Goal: Task Accomplishment & Management: Use online tool/utility

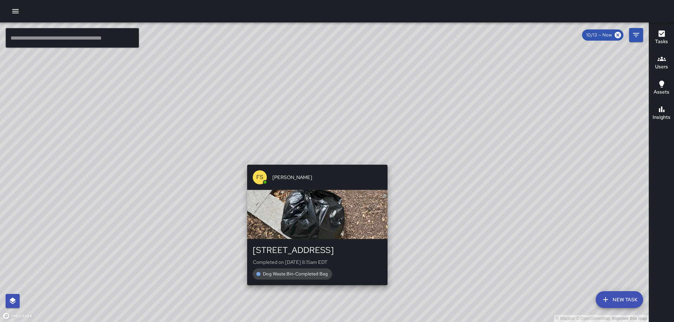
click at [314, 160] on div "© Mapbox © OpenStreetMap Improve this map FS [PERSON_NAME] [STREET_ADDRESS] Com…" at bounding box center [324, 172] width 648 height 300
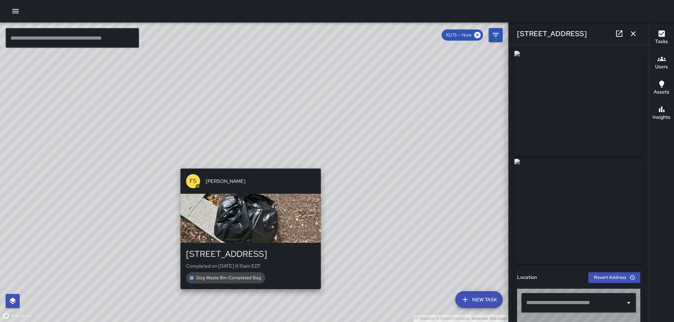
type input "**********"
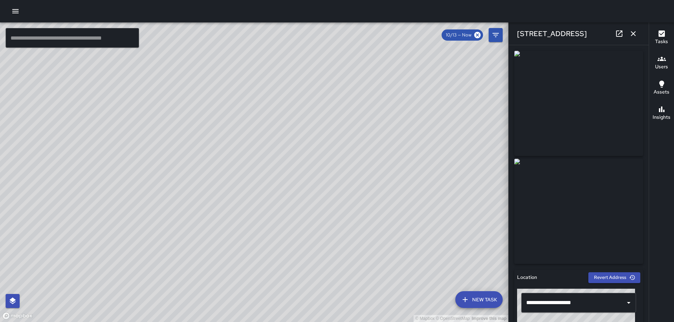
drag, startPoint x: 633, startPoint y: 33, endPoint x: 623, endPoint y: 44, distance: 14.4
click at [633, 33] on icon "button" at bounding box center [633, 33] width 8 height 8
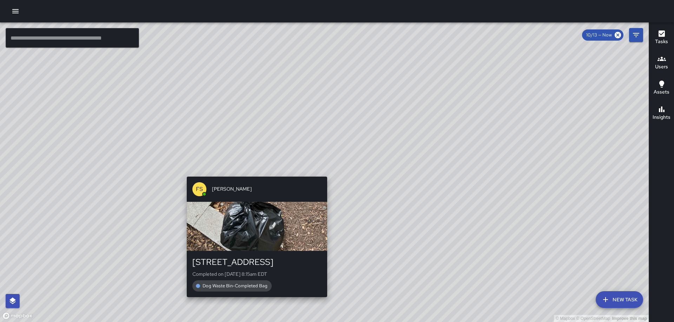
click at [323, 174] on div "FS [PERSON_NAME] [GEOGRAPHIC_DATA] Completed on [DATE] 8:15am EDT Dog Waste Bin…" at bounding box center [257, 237] width 146 height 126
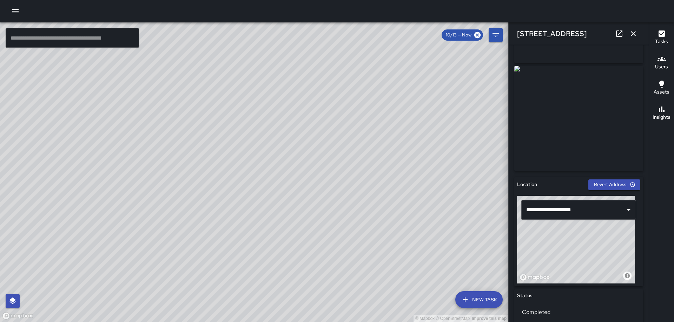
scroll to position [95, 0]
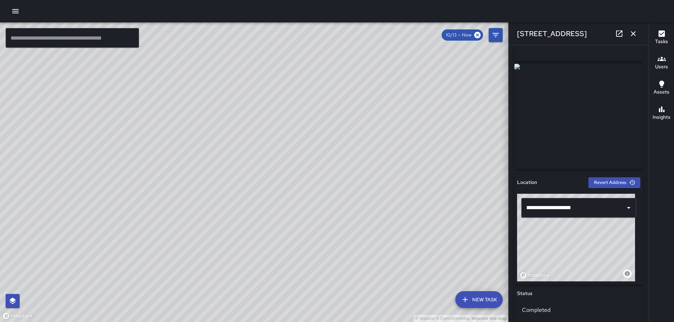
drag, startPoint x: 581, startPoint y: 233, endPoint x: 586, endPoint y: 169, distance: 64.4
click at [580, 183] on div "**********" at bounding box center [578, 230] width 129 height 110
type input "**********"
click at [629, 27] on div "[STREET_ADDRESS]" at bounding box center [578, 33] width 140 height 22
click at [631, 32] on icon "button" at bounding box center [632, 33] width 5 height 5
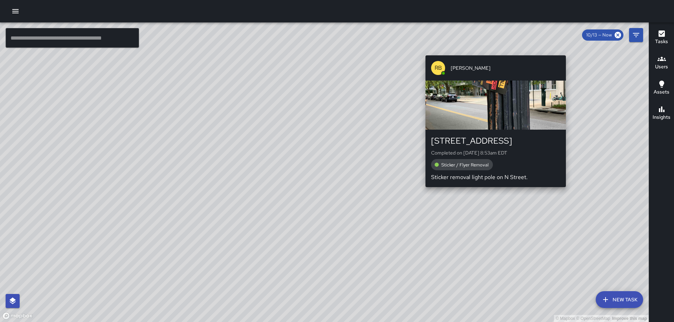
click at [492, 51] on div "© Mapbox © OpenStreetMap Improve this map RB [PERSON_NAME] [STREET_ADDRESS] Com…" at bounding box center [324, 172] width 648 height 300
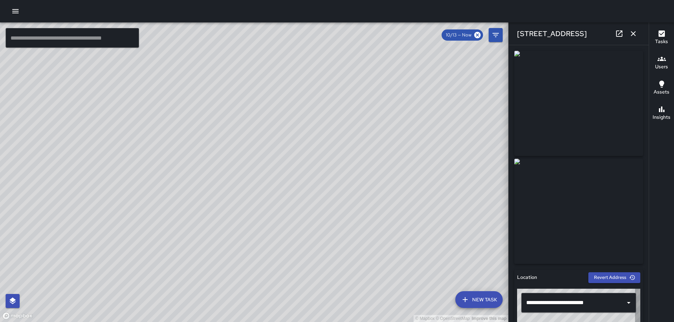
type input "**********"
click at [635, 32] on icon "button" at bounding box center [633, 33] width 8 height 8
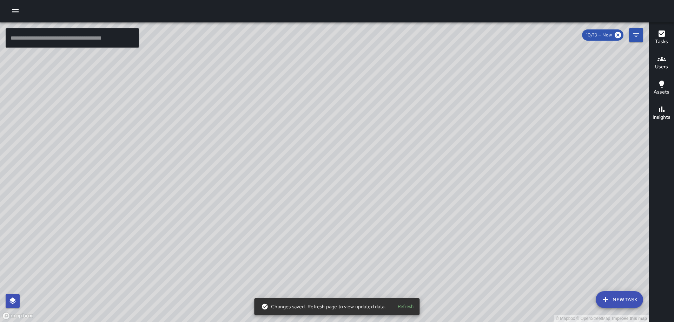
click at [323, 169] on div "© Mapbox © OpenStreetMap Improve this map RB [PERSON_NAME] [STREET_ADDRESS] Com…" at bounding box center [324, 172] width 648 height 300
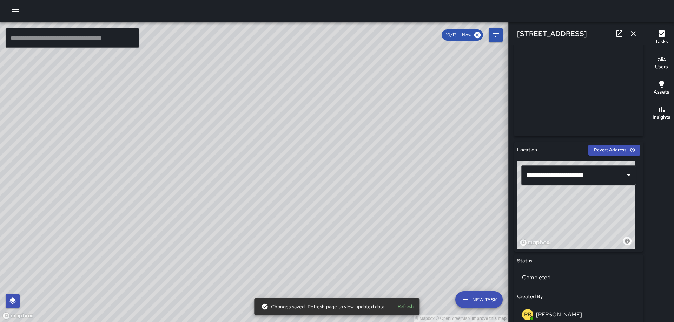
scroll to position [181, 0]
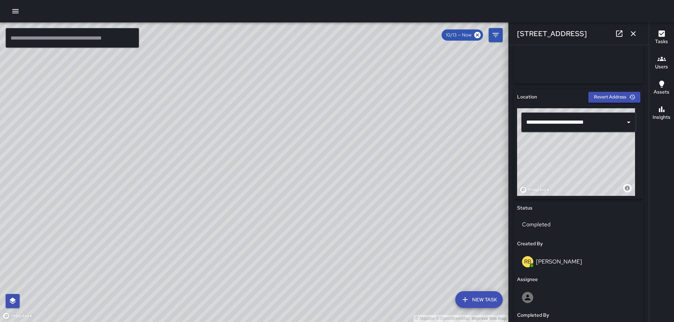
drag, startPoint x: 586, startPoint y: 159, endPoint x: 587, endPoint y: 175, distance: 16.2
click at [587, 181] on div "© Mapbox © OpenStreetMap Improve this map" at bounding box center [576, 152] width 118 height 88
click at [630, 31] on icon "button" at bounding box center [633, 33] width 8 height 8
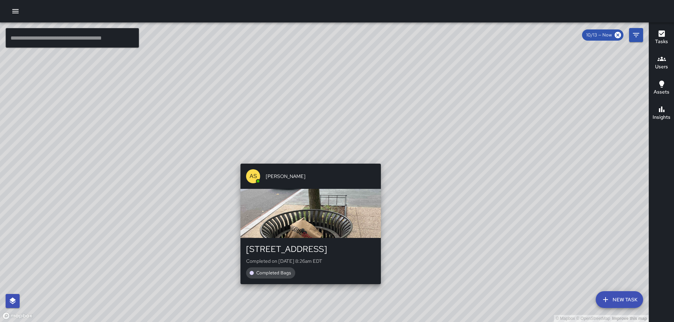
click at [379, 158] on div "© Mapbox © OpenStreetMap Improve this map AS [PERSON_NAME] [STREET_ADDRESS] Com…" at bounding box center [324, 172] width 648 height 300
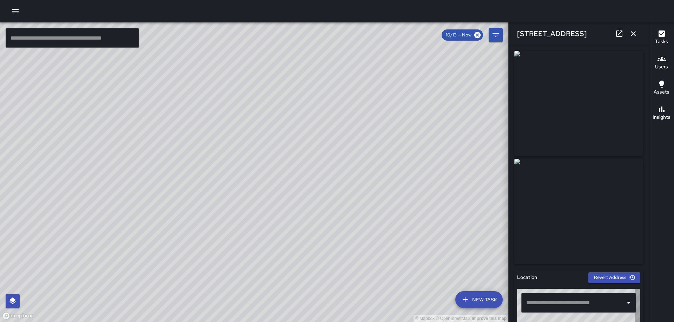
type input "**********"
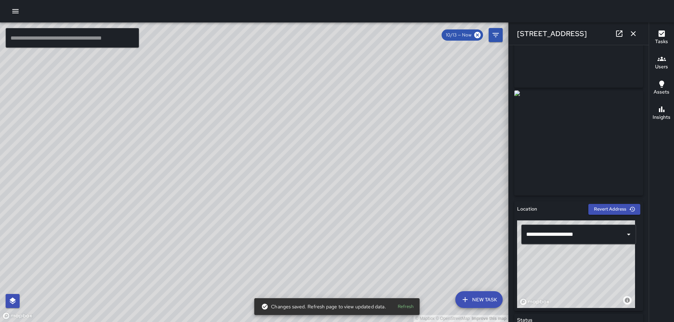
scroll to position [161, 0]
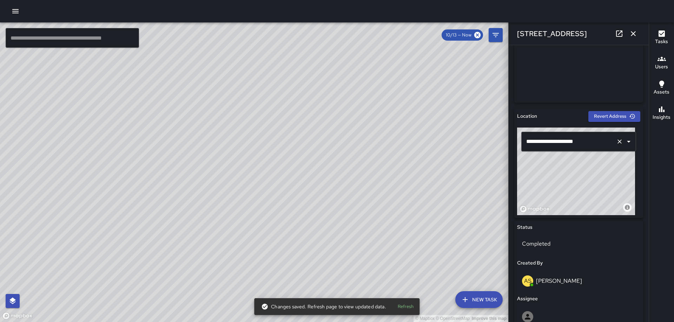
drag, startPoint x: 599, startPoint y: 158, endPoint x: 598, endPoint y: 147, distance: 10.2
click at [598, 147] on div "**********" at bounding box center [578, 172] width 123 height 88
click at [632, 31] on icon "button" at bounding box center [633, 33] width 8 height 8
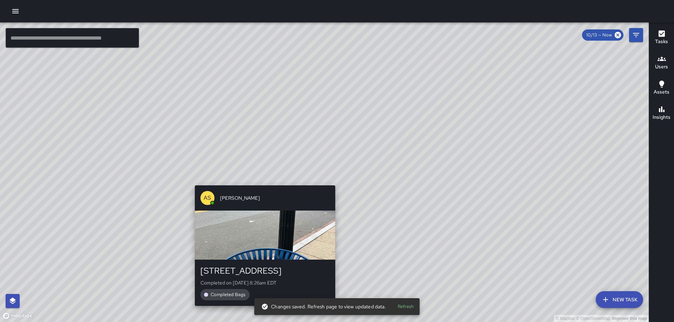
click at [332, 179] on div "© Mapbox © OpenStreetMap Improve this map AS [PERSON_NAME] [STREET_ADDRESS] Com…" at bounding box center [324, 172] width 648 height 300
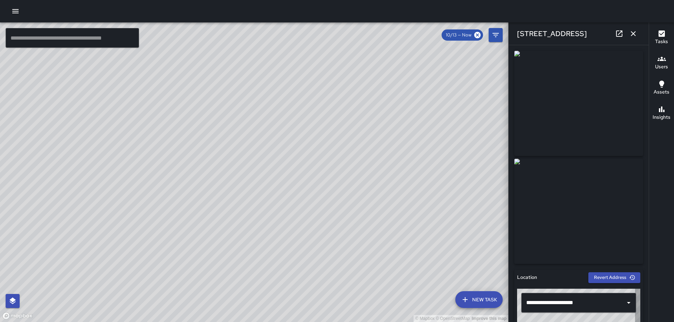
type input "**********"
click at [631, 32] on icon "button" at bounding box center [632, 33] width 5 height 5
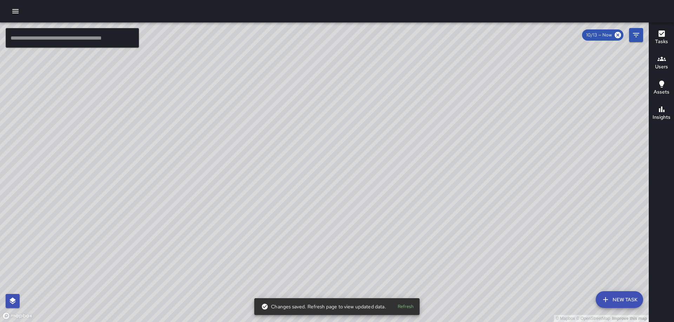
click at [257, 171] on div "© Mapbox © OpenStreetMap Improve this map AS [PERSON_NAME] [STREET_ADDRESS] Com…" at bounding box center [324, 172] width 648 height 300
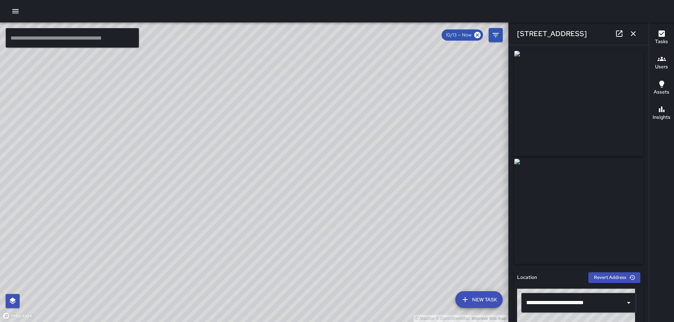
click at [631, 34] on icon "button" at bounding box center [633, 33] width 8 height 8
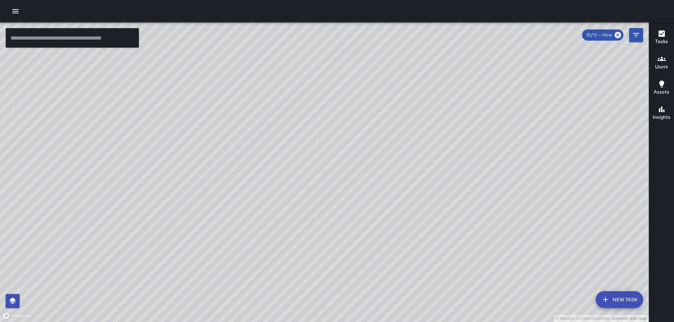
click at [151, 151] on div "© Mapbox © OpenStreetMap Improve this map [PERSON_NAME] [STREET_ADDRESS] Comple…" at bounding box center [324, 172] width 648 height 300
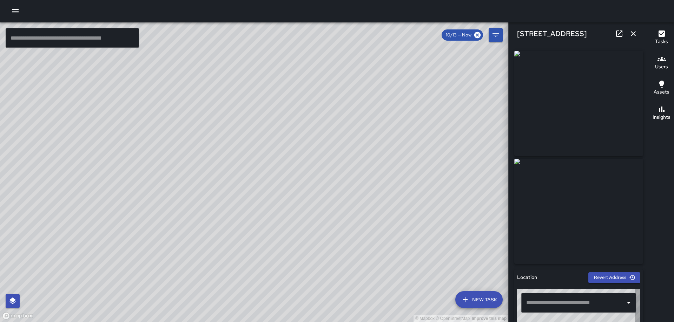
type input "**********"
click at [635, 34] on icon "button" at bounding box center [633, 33] width 8 height 8
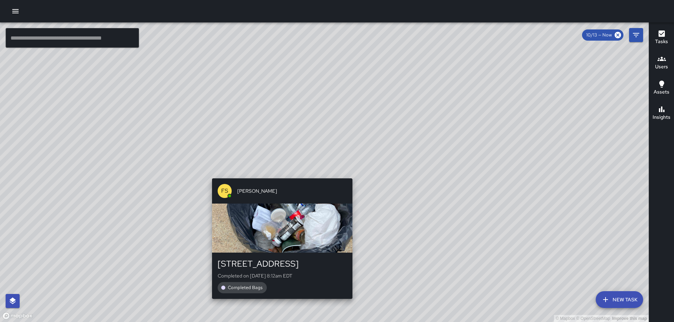
click at [278, 301] on div "FS [PERSON_NAME] [GEOGRAPHIC_DATA] Completed on [DATE] 8:12am EDT Completed Bags" at bounding box center [282, 239] width 146 height 126
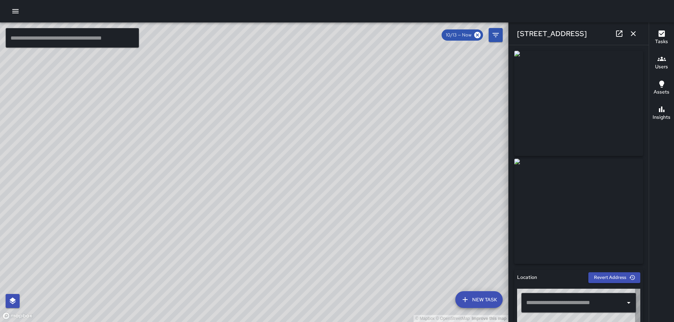
type input "**********"
click at [631, 32] on icon "button" at bounding box center [633, 33] width 8 height 8
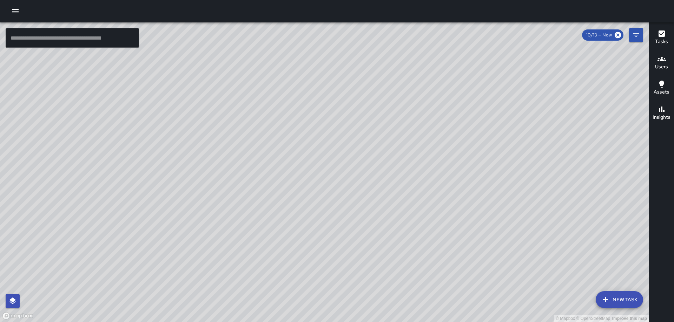
drag, startPoint x: 572, startPoint y: 220, endPoint x: 441, endPoint y: 169, distance: 140.0
click at [440, 172] on div "© Mapbox © OpenStreetMap Improve this map" at bounding box center [324, 172] width 648 height 300
drag, startPoint x: 455, startPoint y: 232, endPoint x: 397, endPoint y: 232, distance: 58.2
click at [397, 232] on div "© Mapbox © OpenStreetMap Improve this map" at bounding box center [324, 172] width 648 height 300
click at [377, 52] on div "© Mapbox © OpenStreetMap Improve this map AS [PERSON_NAME] [STREET_ADDRESS] Com…" at bounding box center [324, 172] width 648 height 300
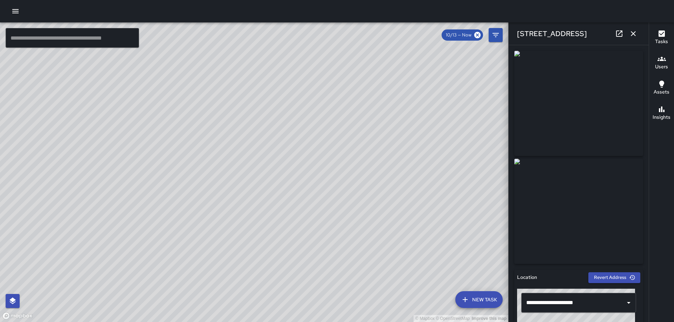
drag, startPoint x: 635, startPoint y: 34, endPoint x: 602, endPoint y: 71, distance: 49.2
click at [635, 34] on icon "button" at bounding box center [633, 33] width 8 height 8
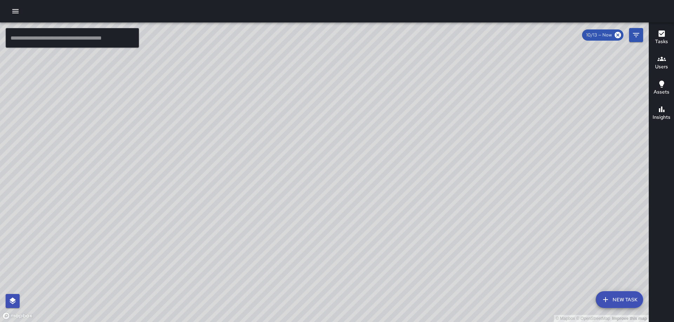
click at [287, 303] on div "© Mapbox © OpenStreetMap Improve this map [PERSON_NAME] [STREET_ADDRESS] Comple…" at bounding box center [324, 172] width 648 height 300
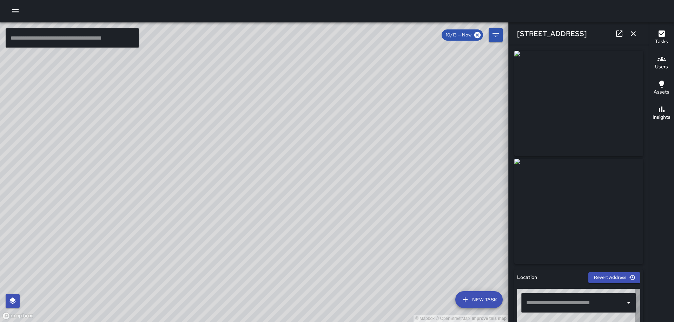
type input "**********"
click at [632, 35] on icon "button" at bounding box center [632, 33] width 5 height 5
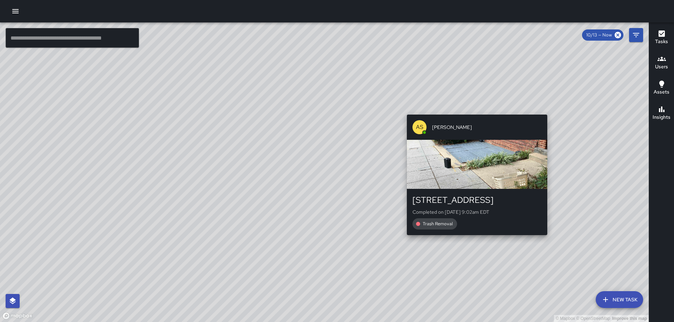
click at [474, 240] on div "© Mapbox © OpenStreetMap Improve this map AS [PERSON_NAME] [STREET_ADDRESS] Com…" at bounding box center [324, 172] width 648 height 300
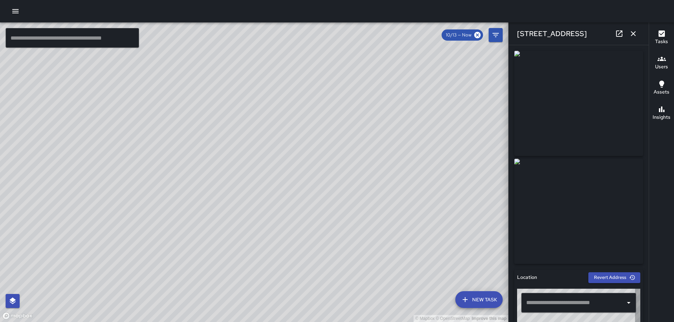
type input "**********"
drag, startPoint x: 648, startPoint y: 118, endPoint x: 642, endPoint y: 189, distance: 71.9
click at [642, 189] on div "© Mapbox © OpenStreetMap Improve this map ​ New Task 10/13 — Now Map Layers Tas…" at bounding box center [337, 172] width 674 height 300
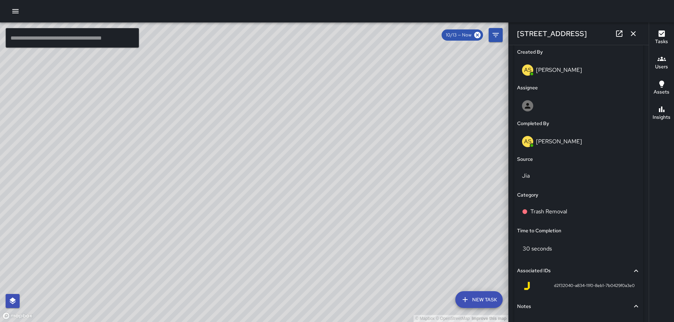
scroll to position [375, 0]
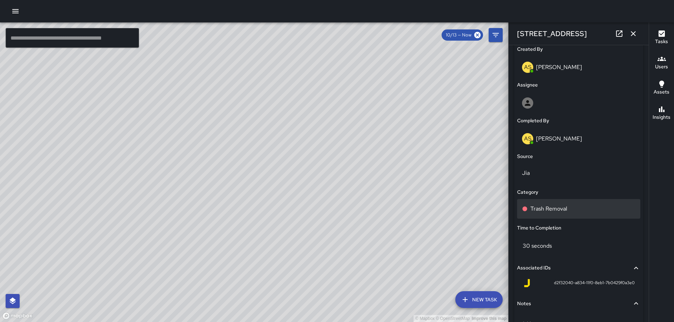
click at [573, 214] on div "Trash Removal" at bounding box center [578, 209] width 123 height 20
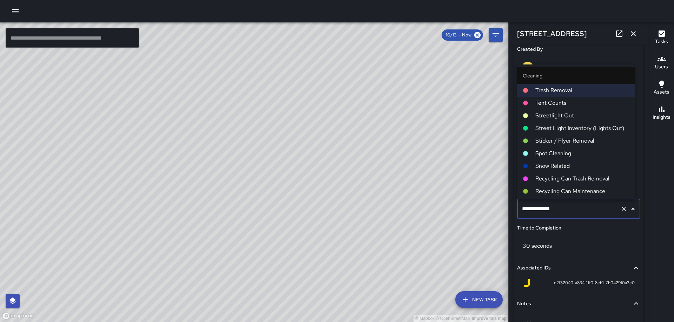
click at [573, 152] on span "Spot Cleaning" at bounding box center [582, 153] width 94 height 8
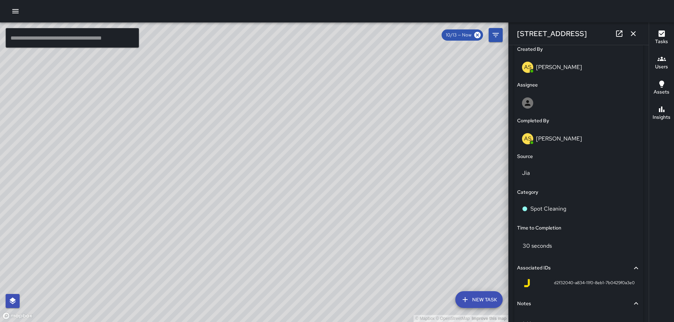
click at [635, 32] on icon "button" at bounding box center [632, 33] width 5 height 5
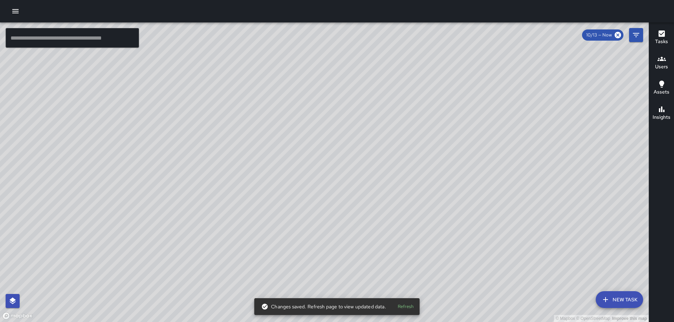
drag, startPoint x: 426, startPoint y: 235, endPoint x: 427, endPoint y: 148, distance: 86.7
click at [427, 149] on div "© Mapbox © OpenStreetMap Improve this map" at bounding box center [324, 172] width 648 height 300
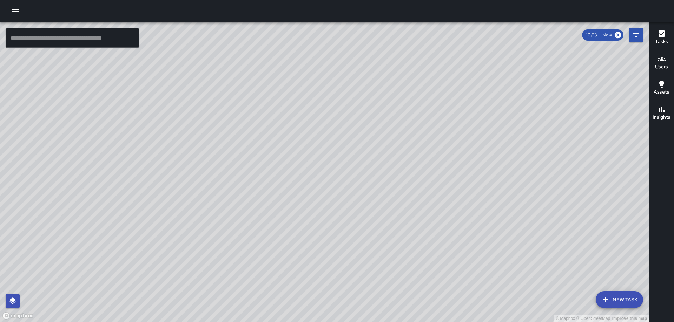
drag, startPoint x: 414, startPoint y: 235, endPoint x: 382, endPoint y: 197, distance: 49.6
click at [382, 197] on div "© Mapbox © OpenStreetMap Improve this map" at bounding box center [324, 172] width 648 height 300
